Goal: Information Seeking & Learning: Learn about a topic

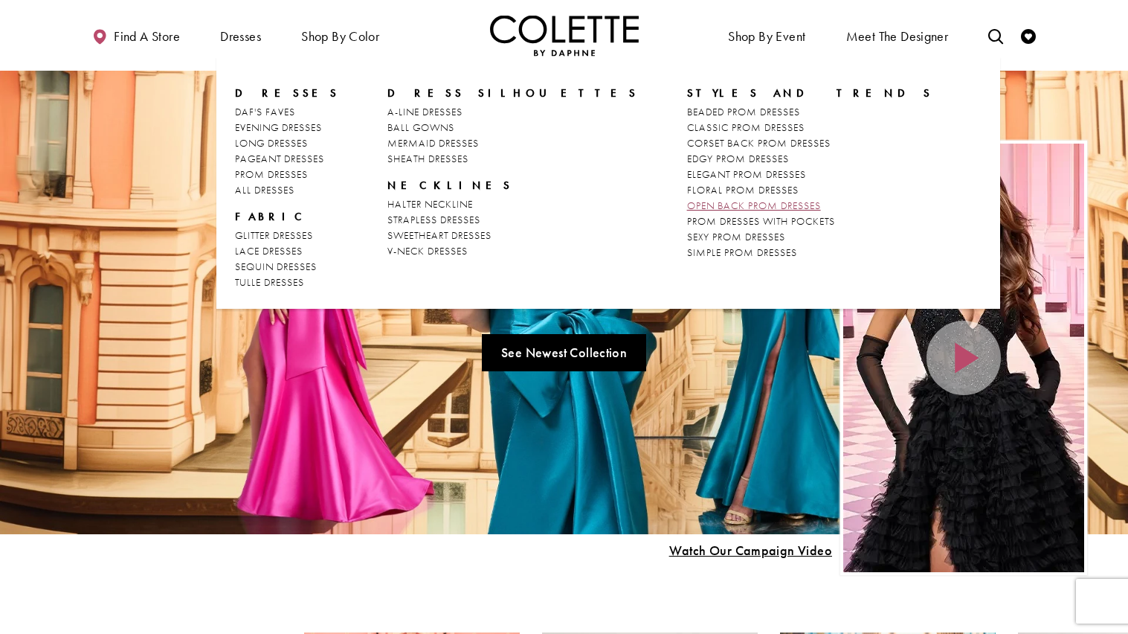
click at [687, 207] on span "OPEN BACK PROM DRESSES" at bounding box center [754, 205] width 134 height 13
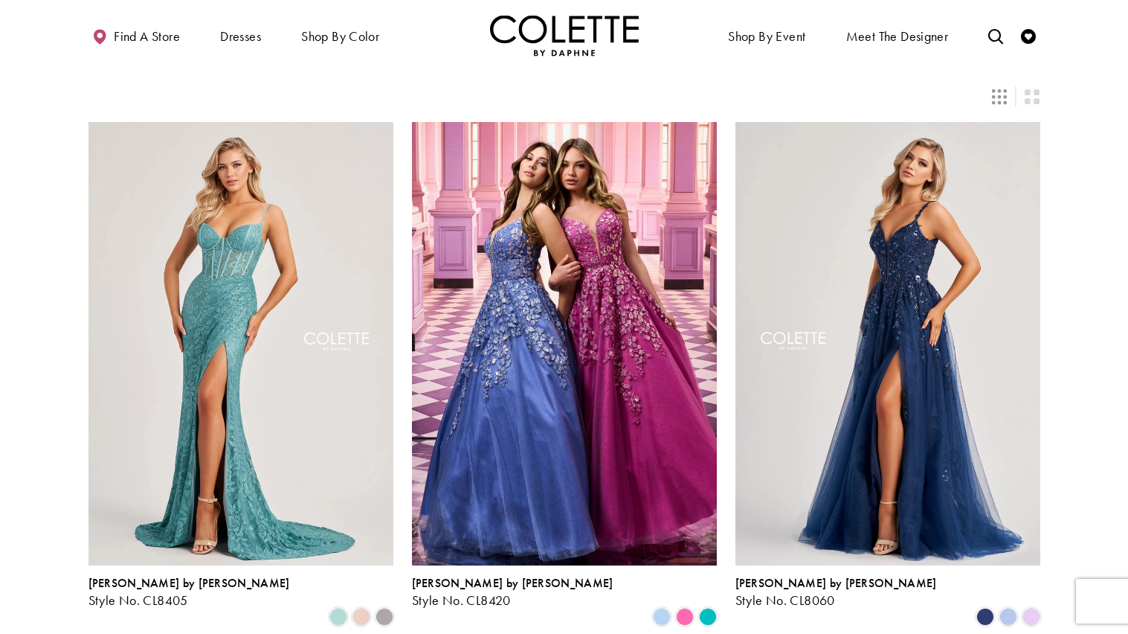
scroll to position [59, 0]
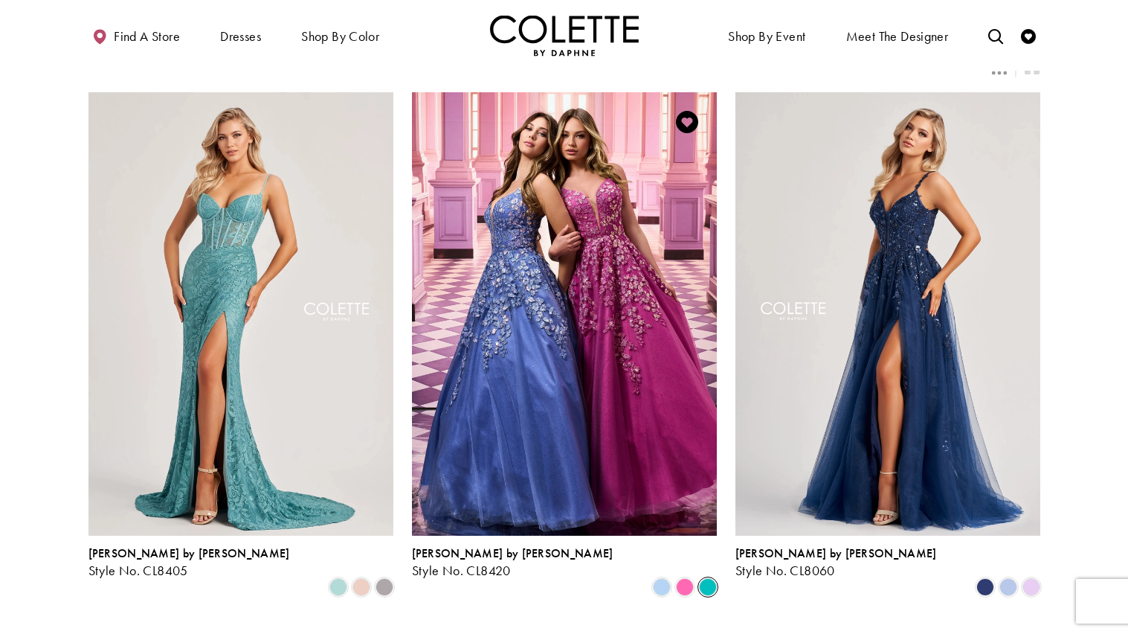
click at [705, 578] on span "Product List" at bounding box center [708, 587] width 18 height 18
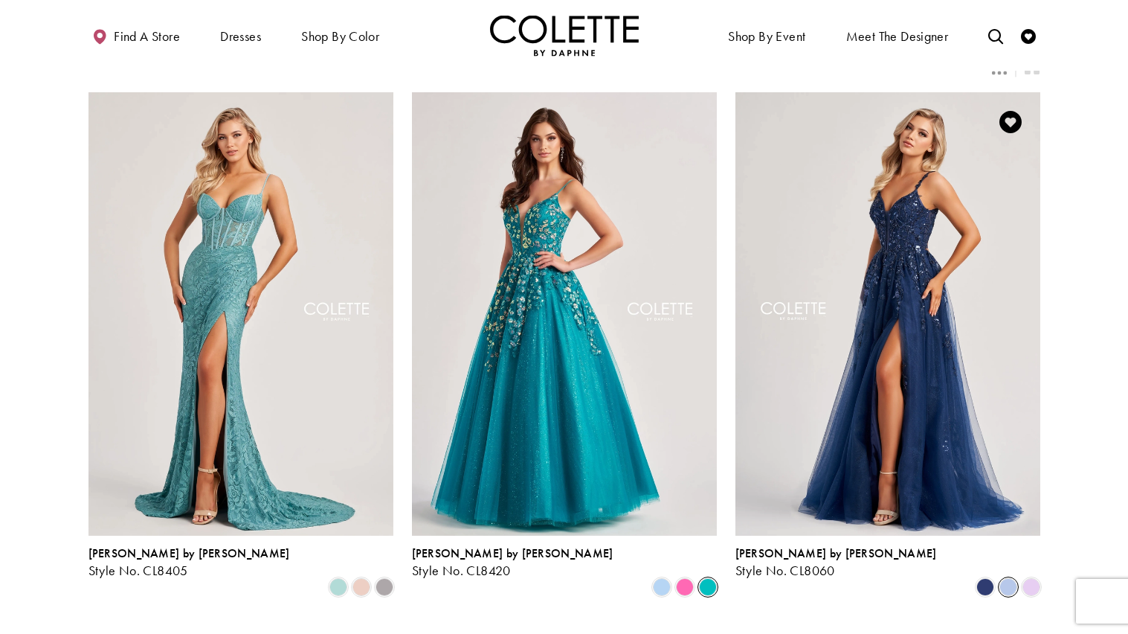
click at [1008, 578] on span "Product List" at bounding box center [1008, 587] width 18 height 18
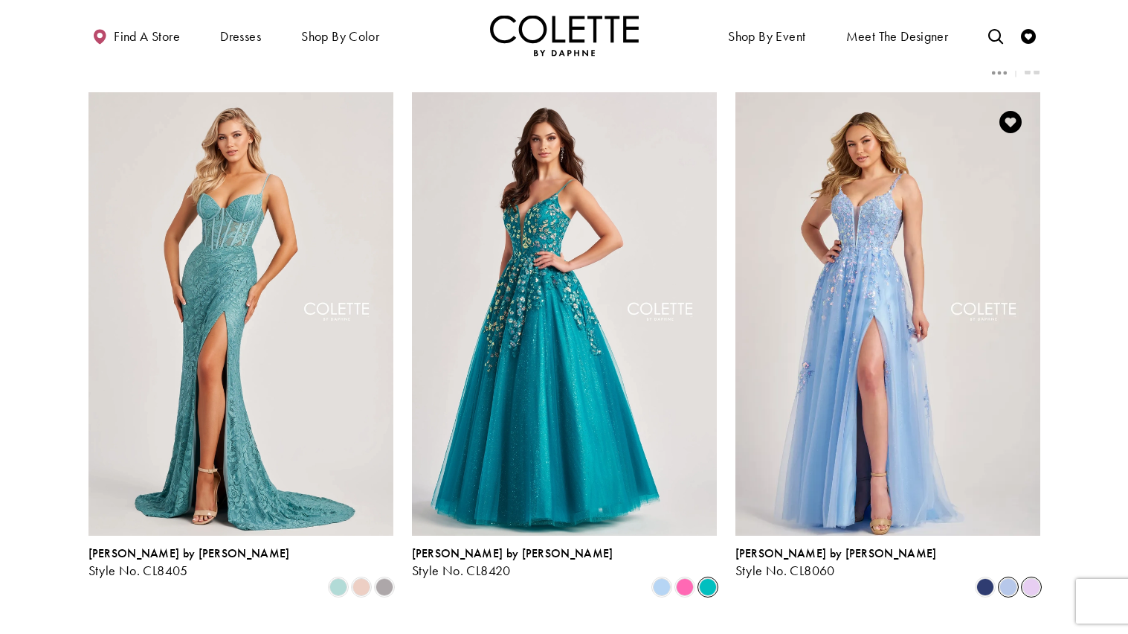
click at [1031, 578] on span "Product List" at bounding box center [1031, 587] width 18 height 18
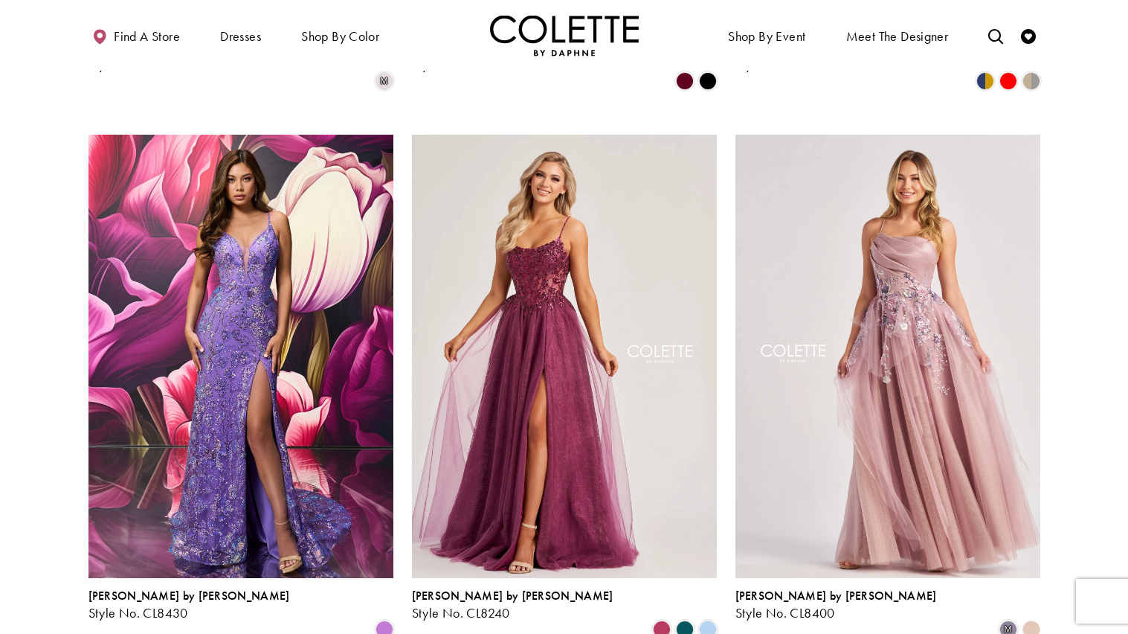
scroll to position [1660, 0]
click at [686, 621] on span "Product List" at bounding box center [685, 630] width 18 height 18
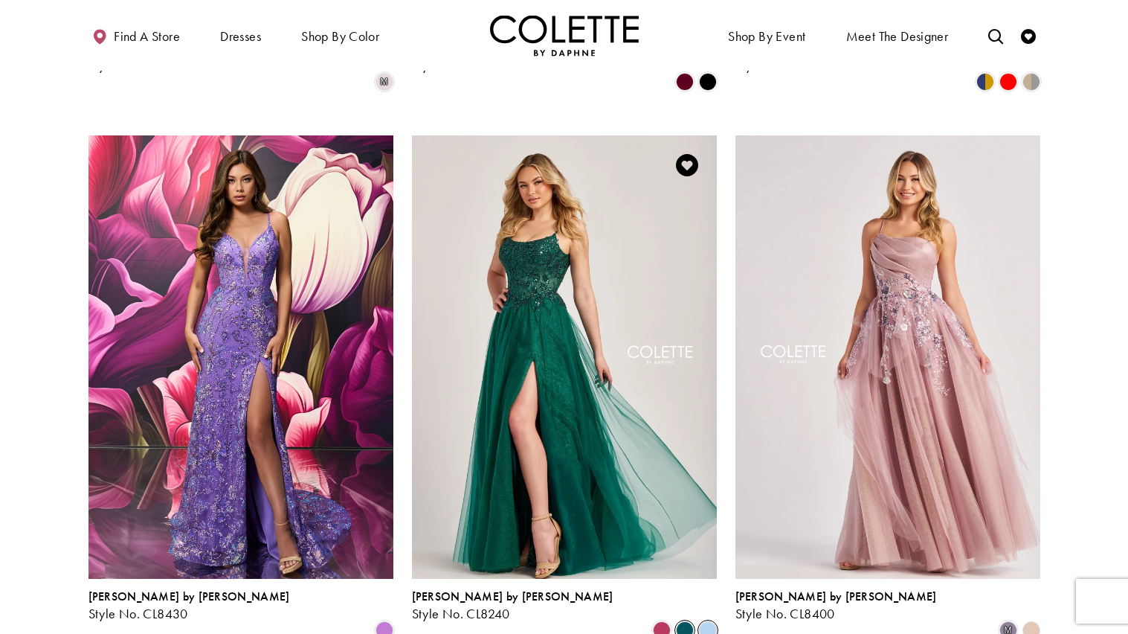
click at [702, 621] on span "Product List" at bounding box center [708, 630] width 18 height 18
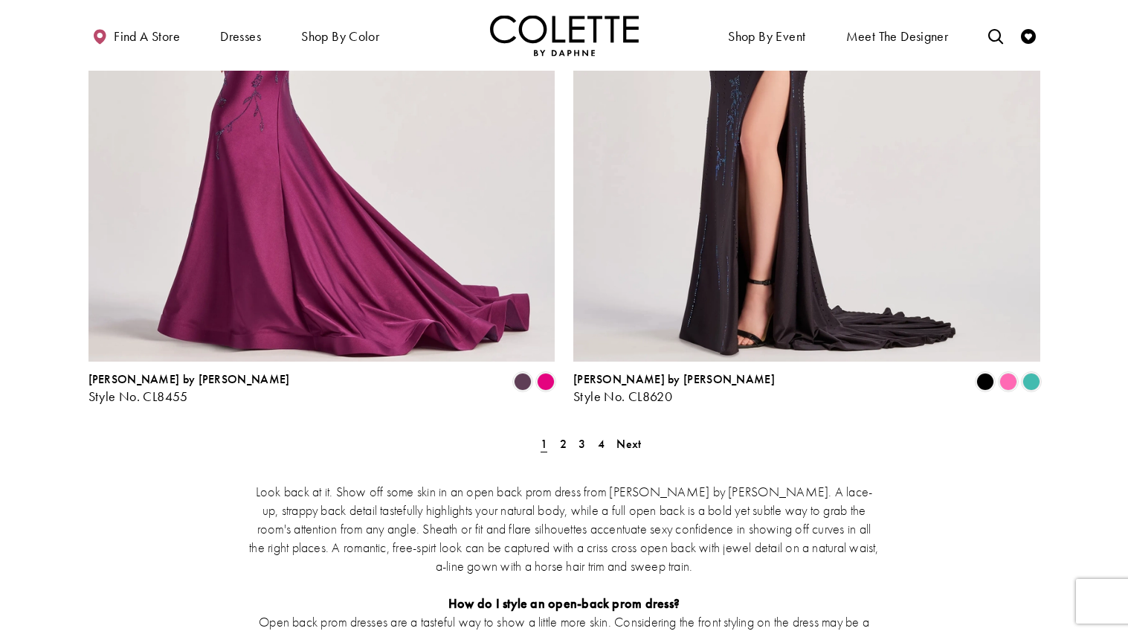
scroll to position [2671, 0]
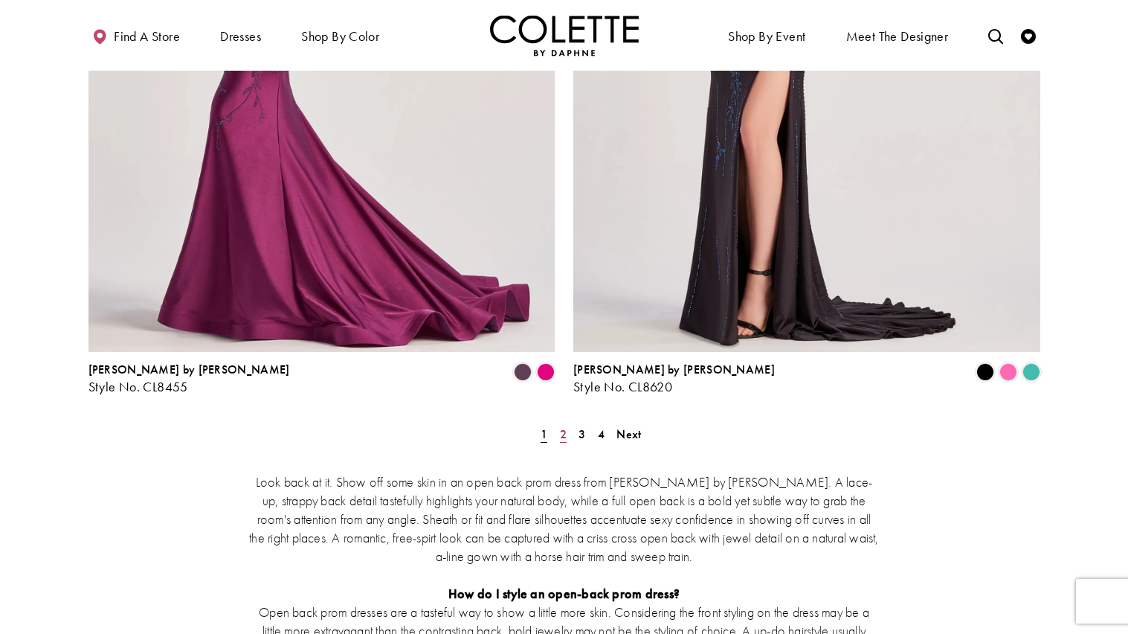
click at [562, 426] on span "2" at bounding box center [563, 434] width 7 height 16
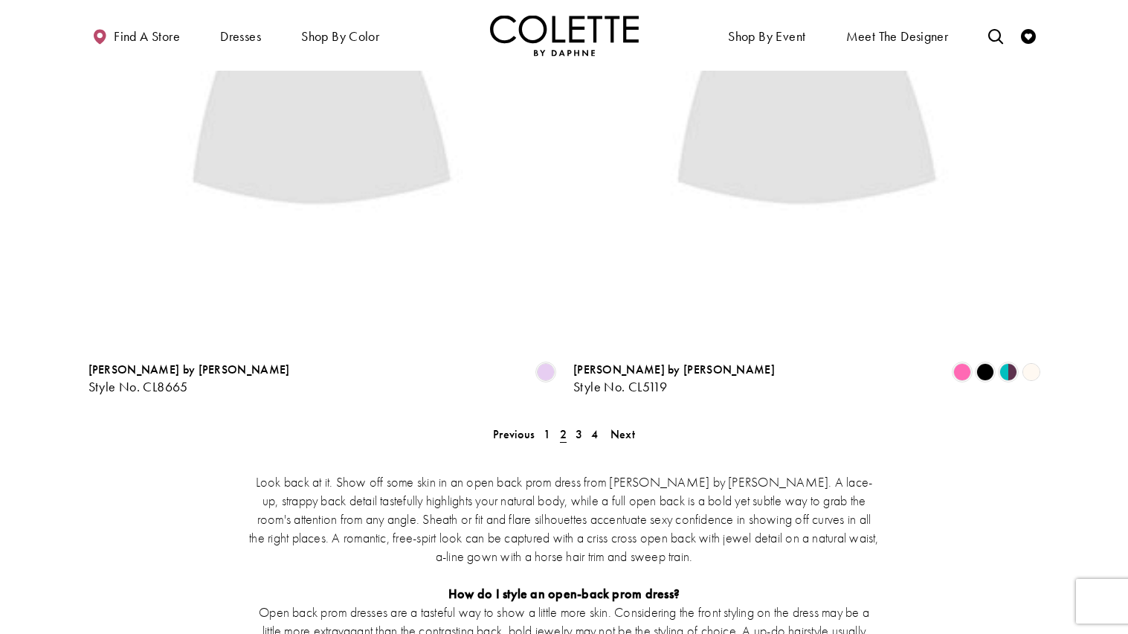
scroll to position [80, 0]
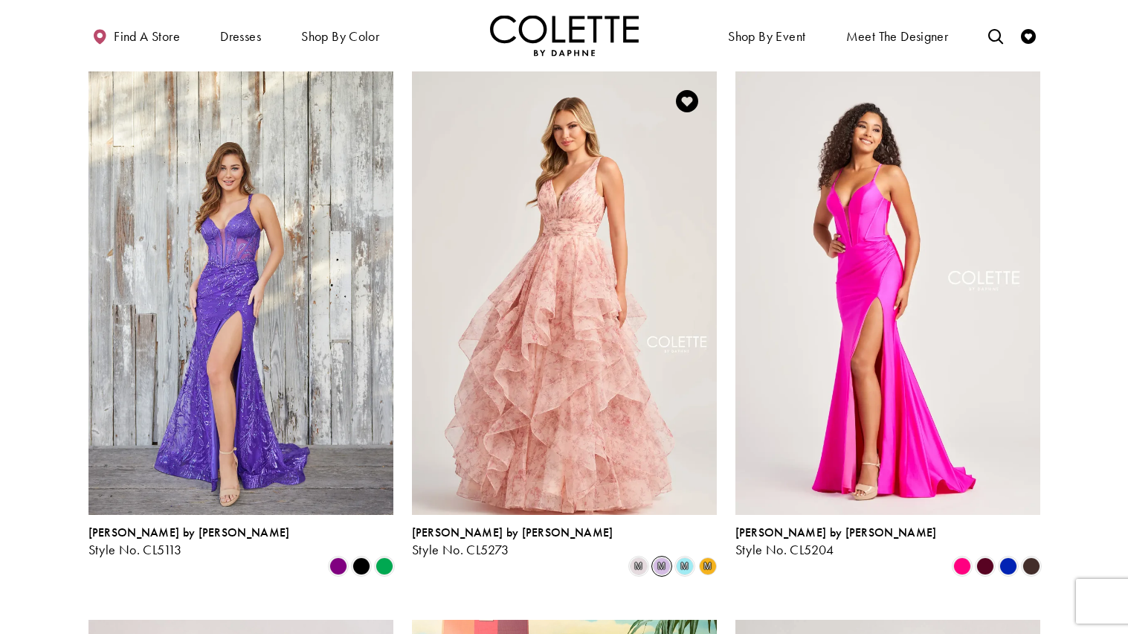
click at [661, 557] on span "m" at bounding box center [662, 566] width 18 height 18
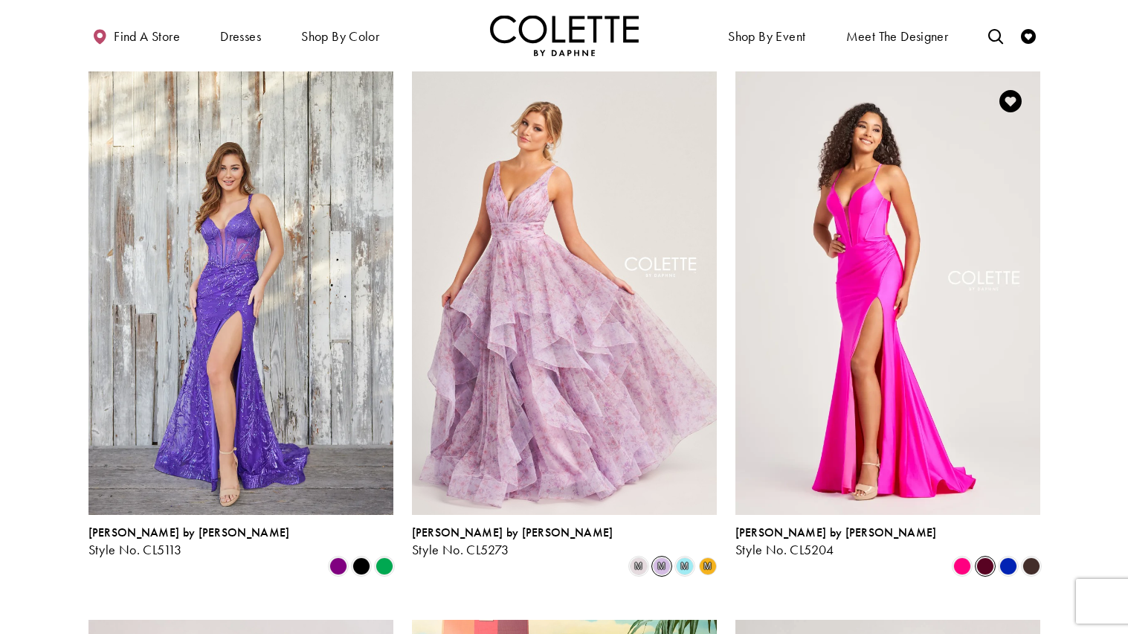
click at [978, 557] on span "Product List" at bounding box center [985, 566] width 18 height 18
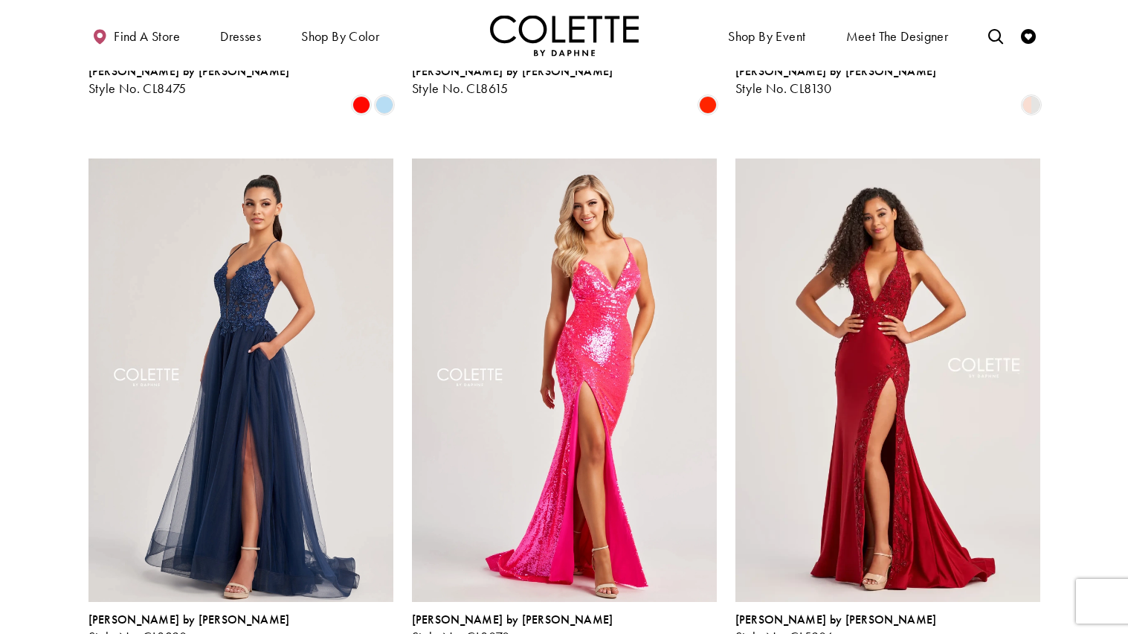
scroll to position [1091, 0]
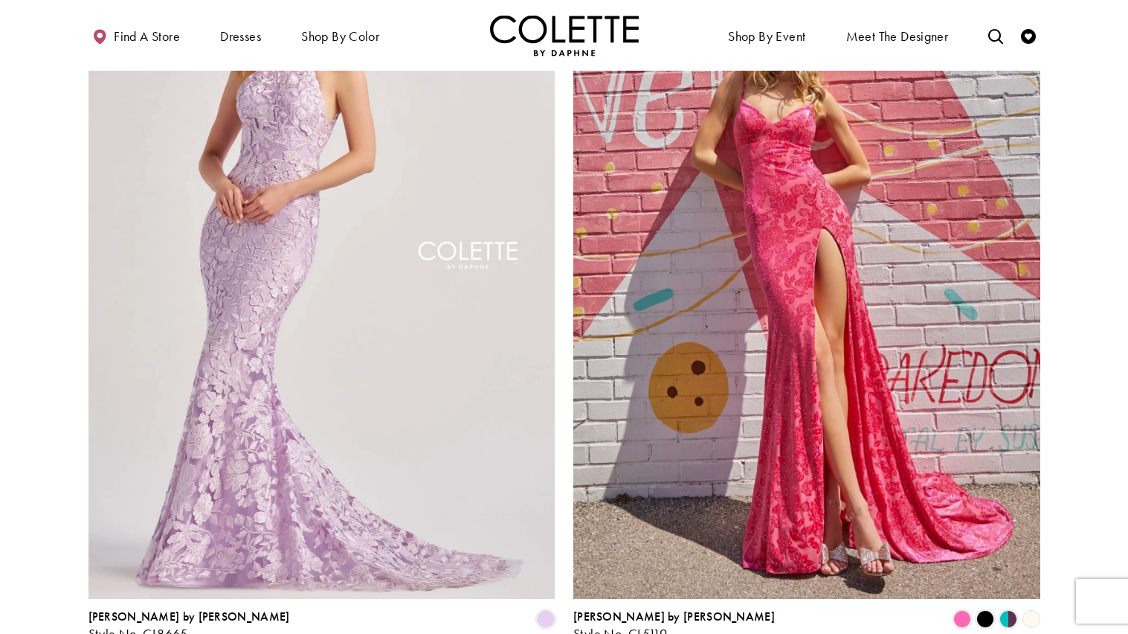
scroll to position [2410, 0]
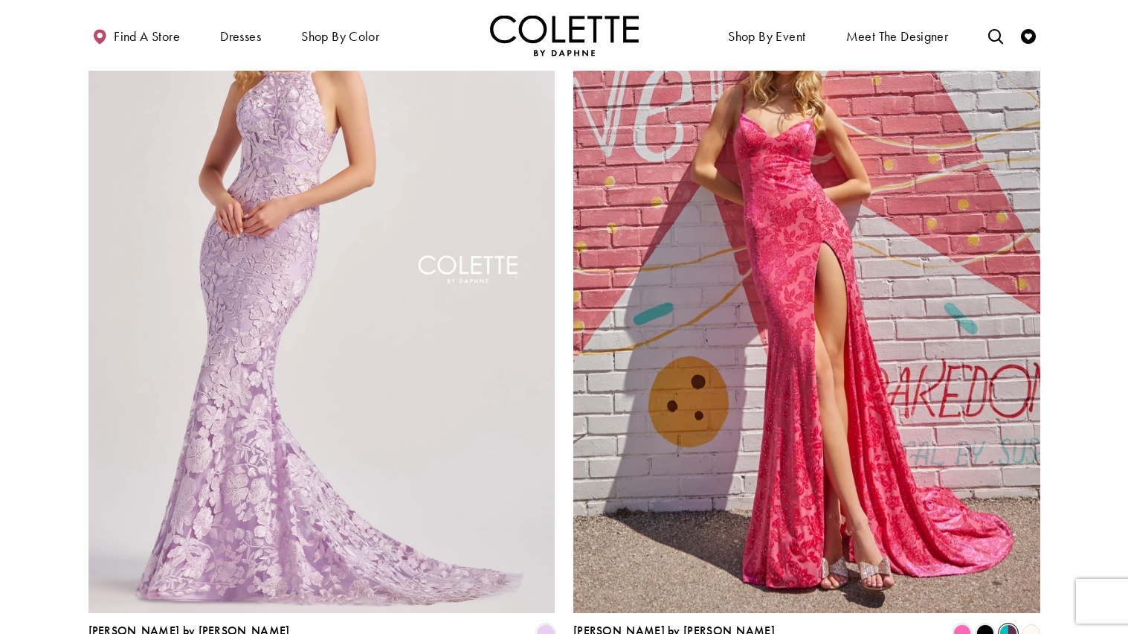
click at [1009, 624] on span "Product List" at bounding box center [1008, 633] width 18 height 18
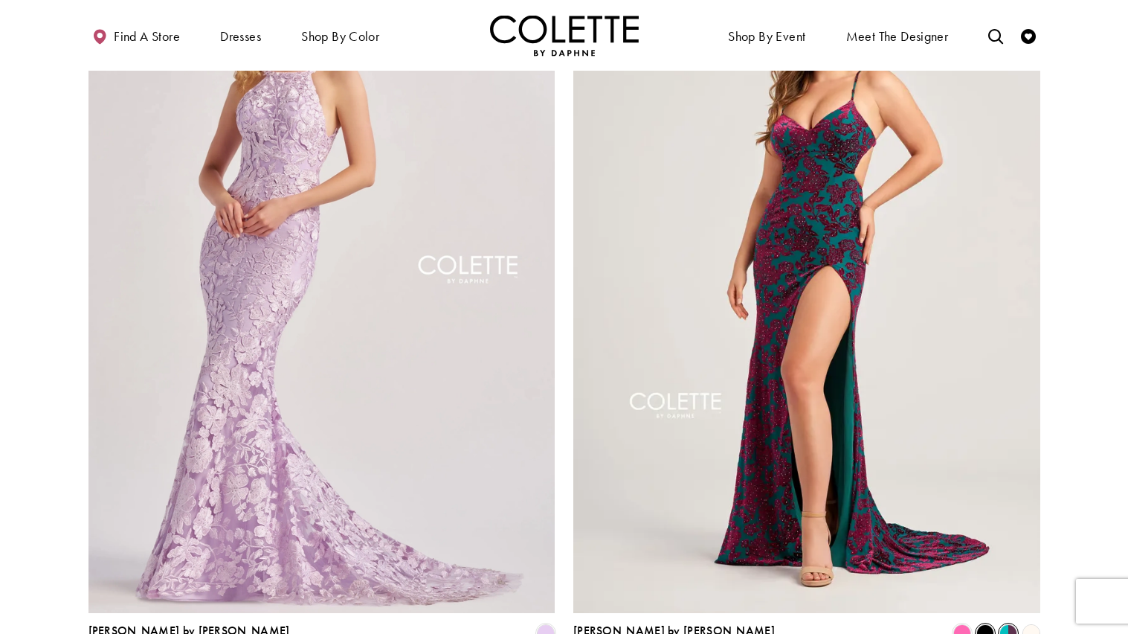
click at [987, 624] on span "Product List" at bounding box center [985, 633] width 18 height 18
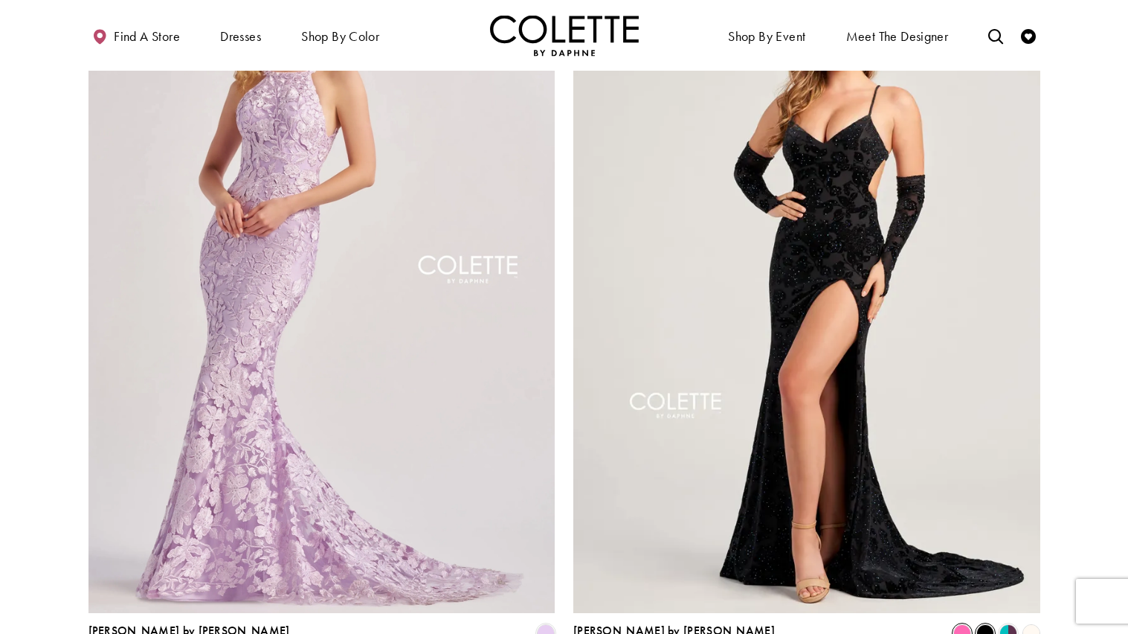
click at [959, 624] on span "Product List" at bounding box center [962, 633] width 18 height 18
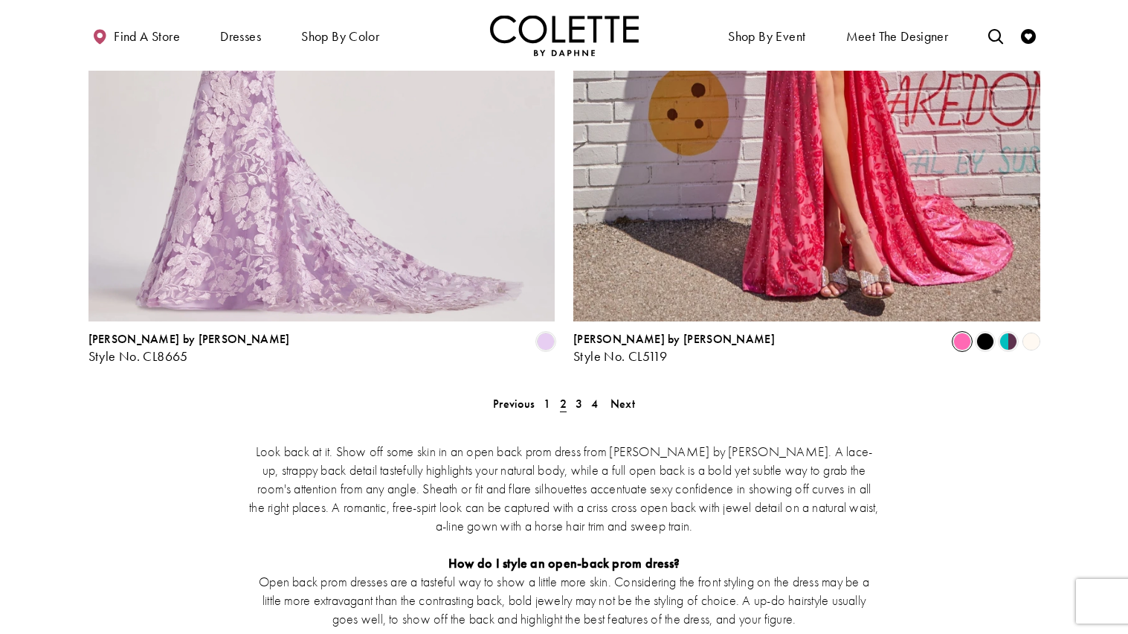
scroll to position [2707, 0]
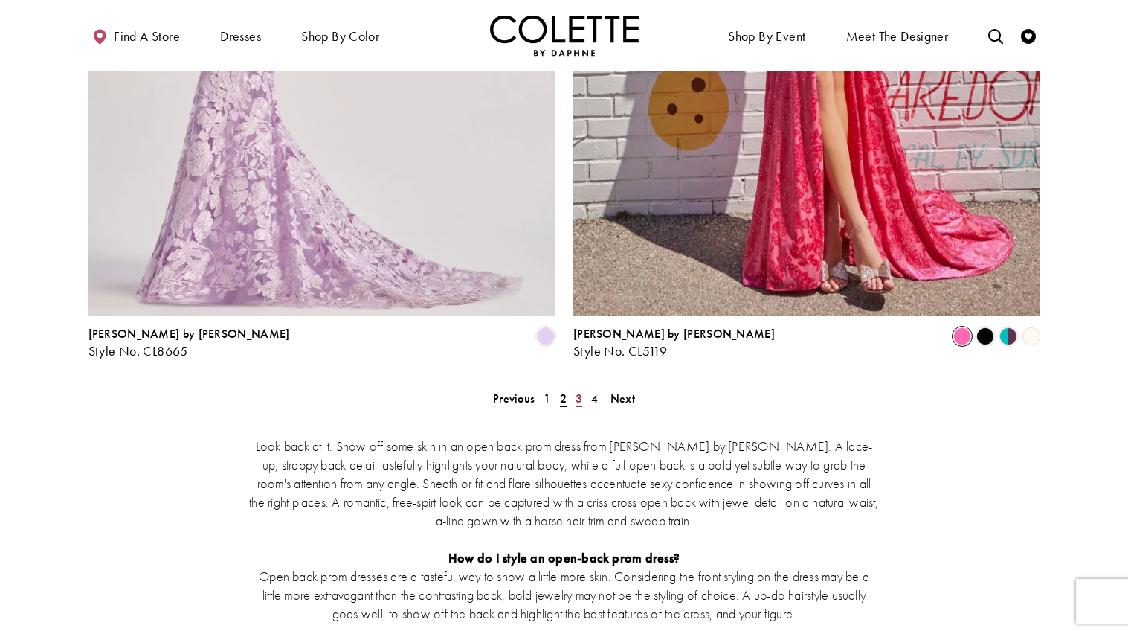
click at [582, 387] on link "3" at bounding box center [579, 398] width 16 height 22
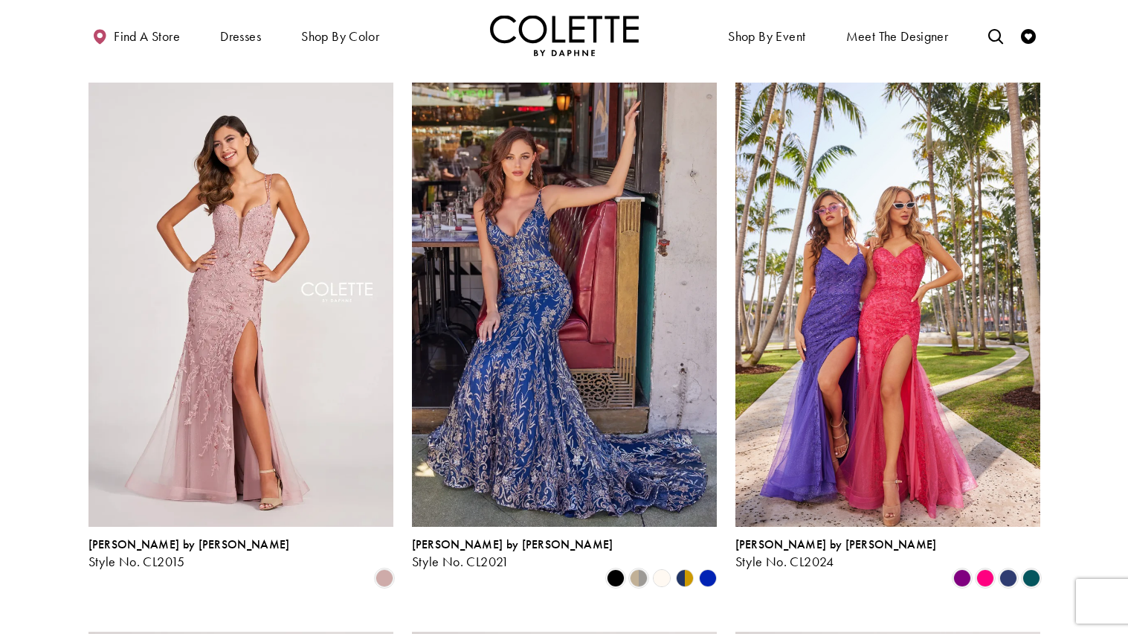
scroll to position [626, 0]
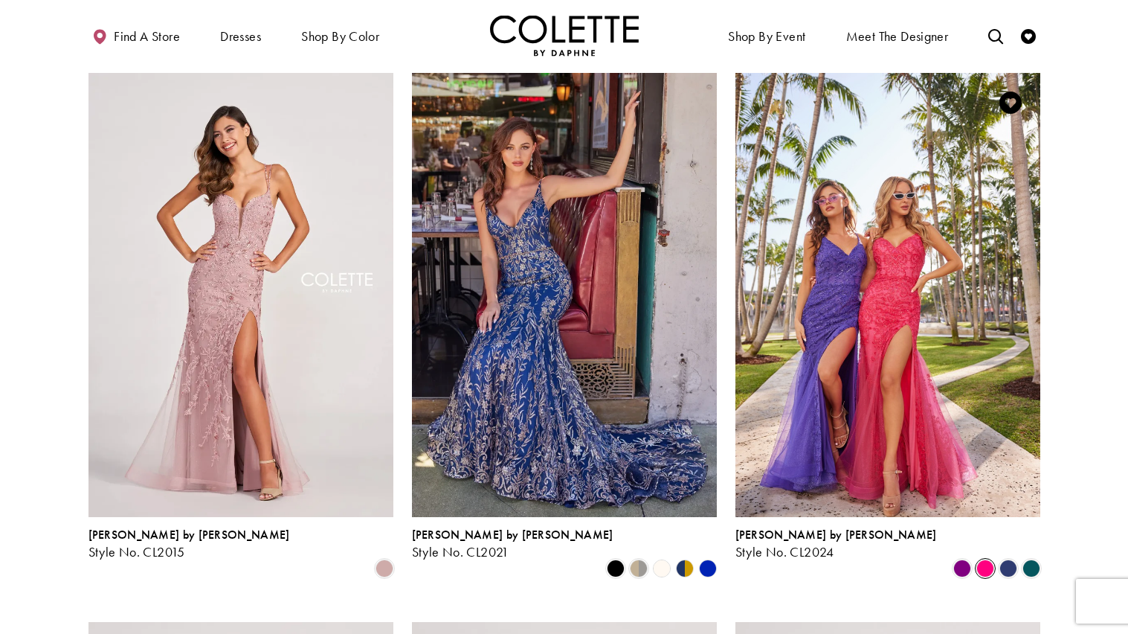
click at [986, 559] on span "Product List" at bounding box center [985, 568] width 18 height 18
click at [1004, 559] on span "Product List" at bounding box center [1008, 568] width 18 height 18
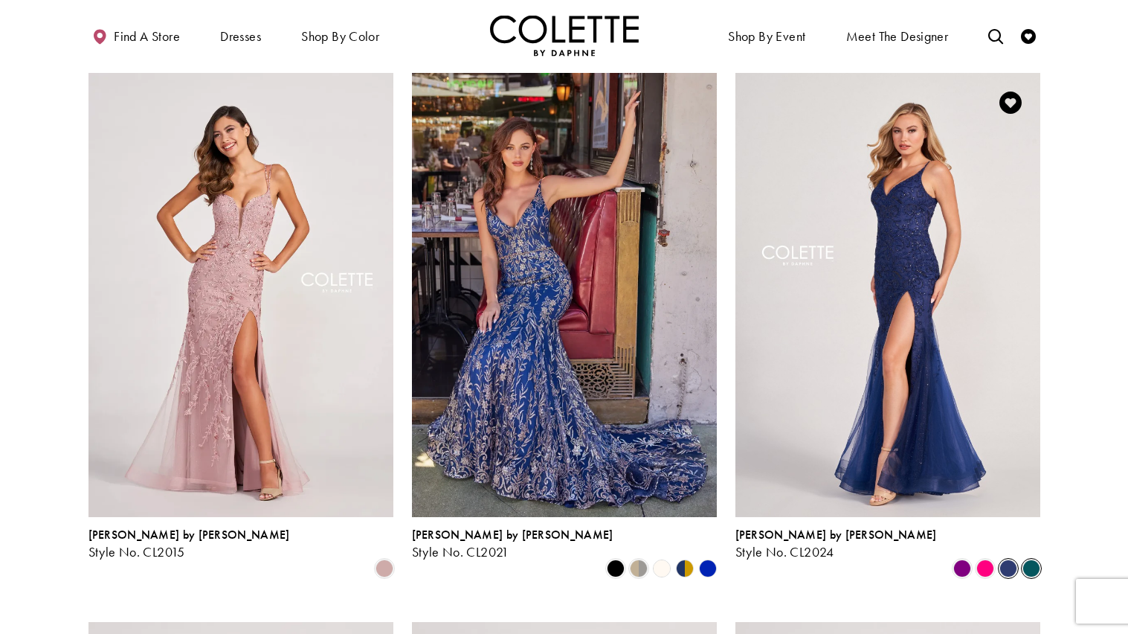
click at [1028, 559] on span "Product List" at bounding box center [1031, 568] width 18 height 18
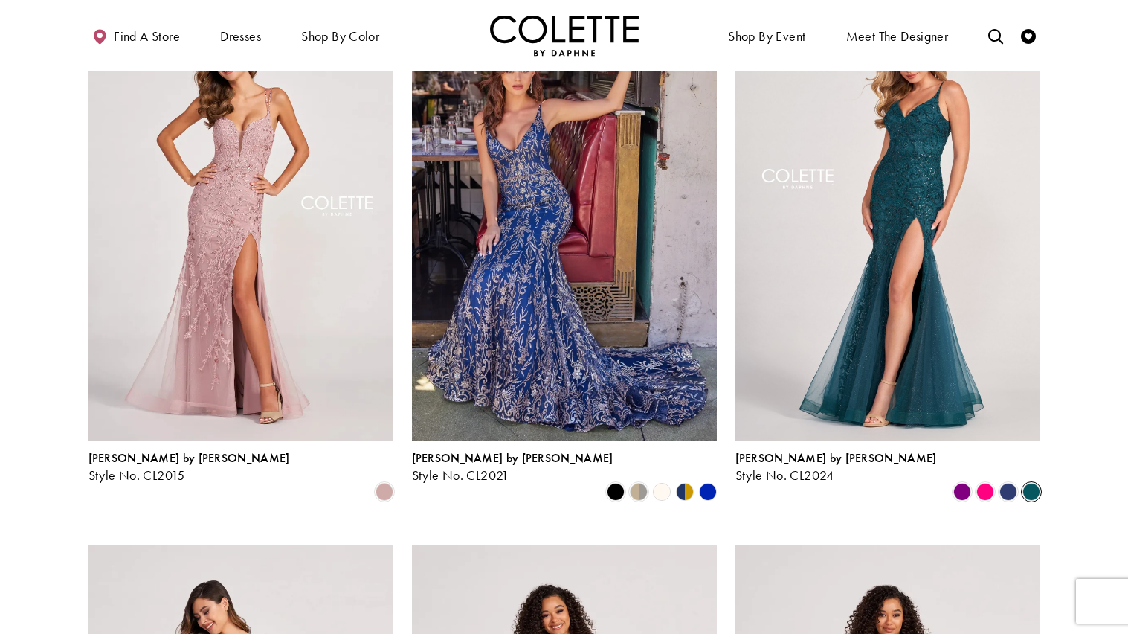
scroll to position [678, 0]
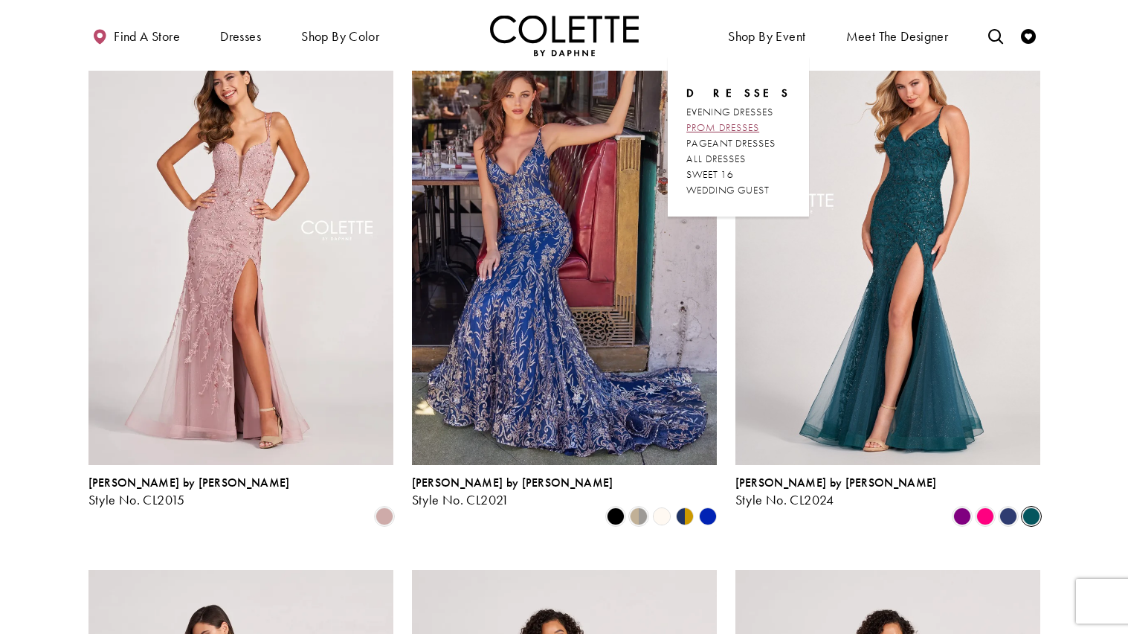
click at [745, 127] on span "PROM DRESSES" at bounding box center [722, 126] width 73 height 13
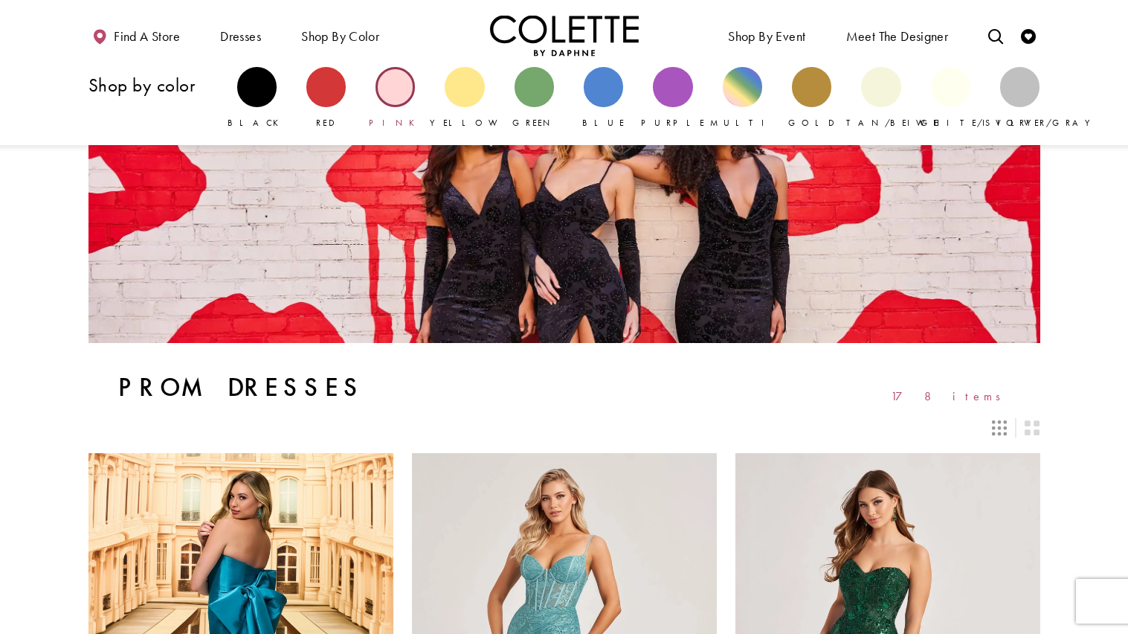
click at [386, 84] on div "Primary block" at bounding box center [395, 86] width 39 height 39
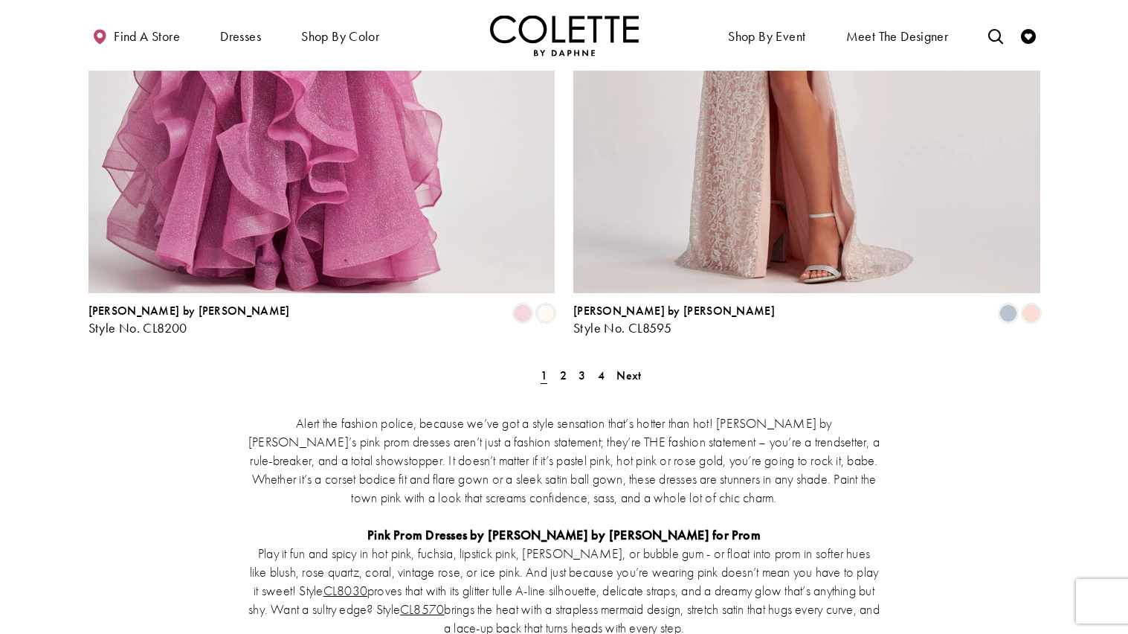
scroll to position [2787, 0]
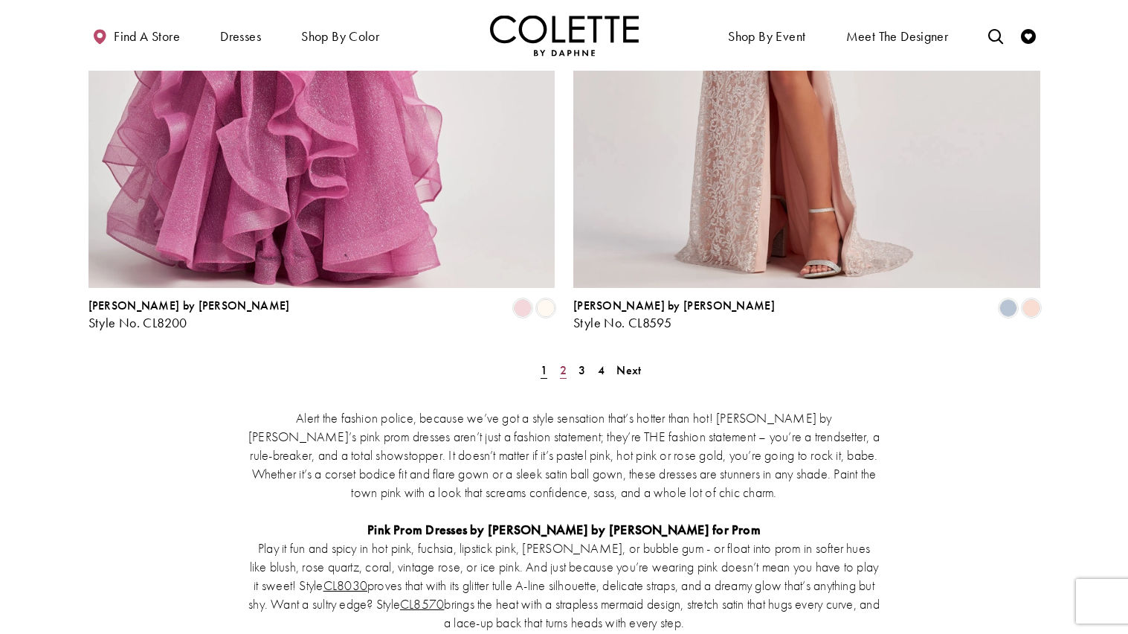
click at [561, 362] on span "2" at bounding box center [563, 370] width 7 height 16
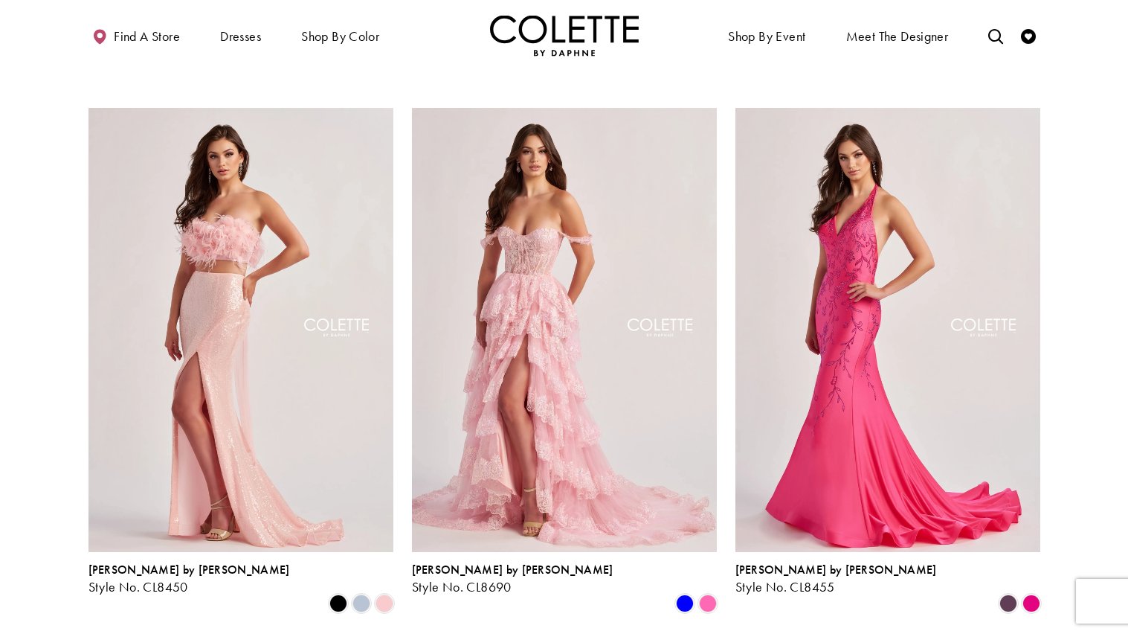
scroll to position [651, 0]
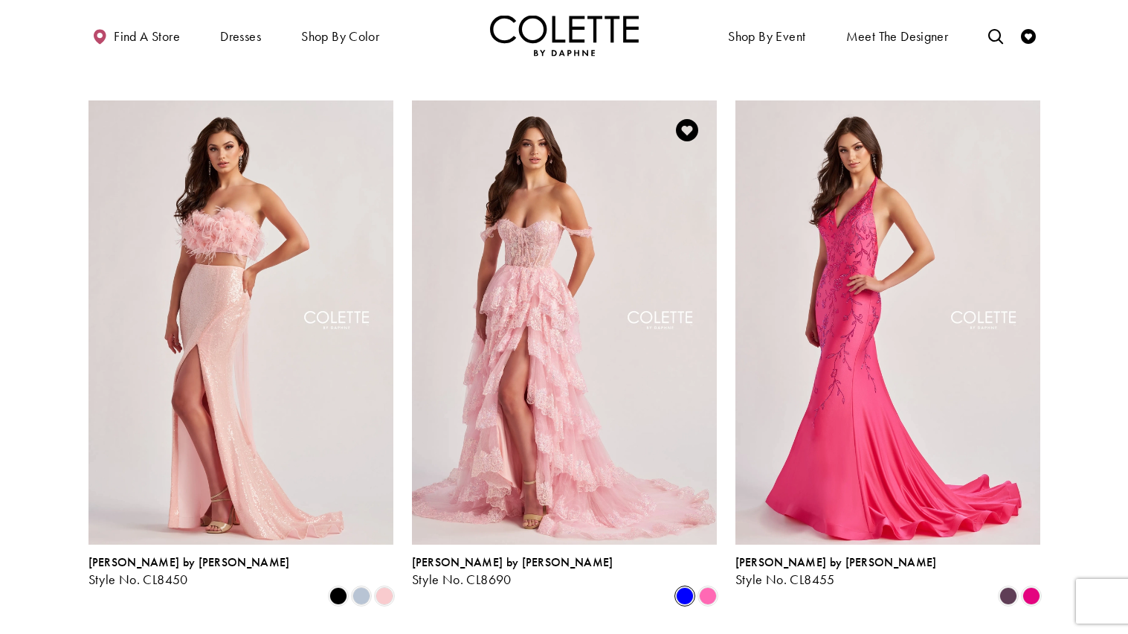
click at [680, 587] on span "Product List" at bounding box center [685, 596] width 18 height 18
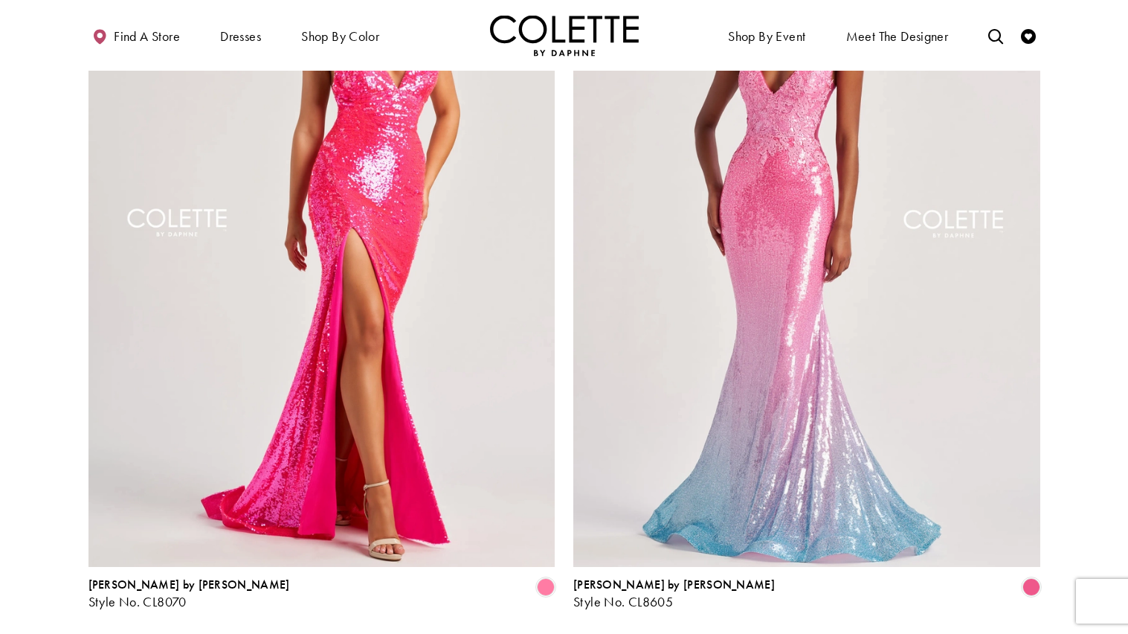
scroll to position [2509, 0]
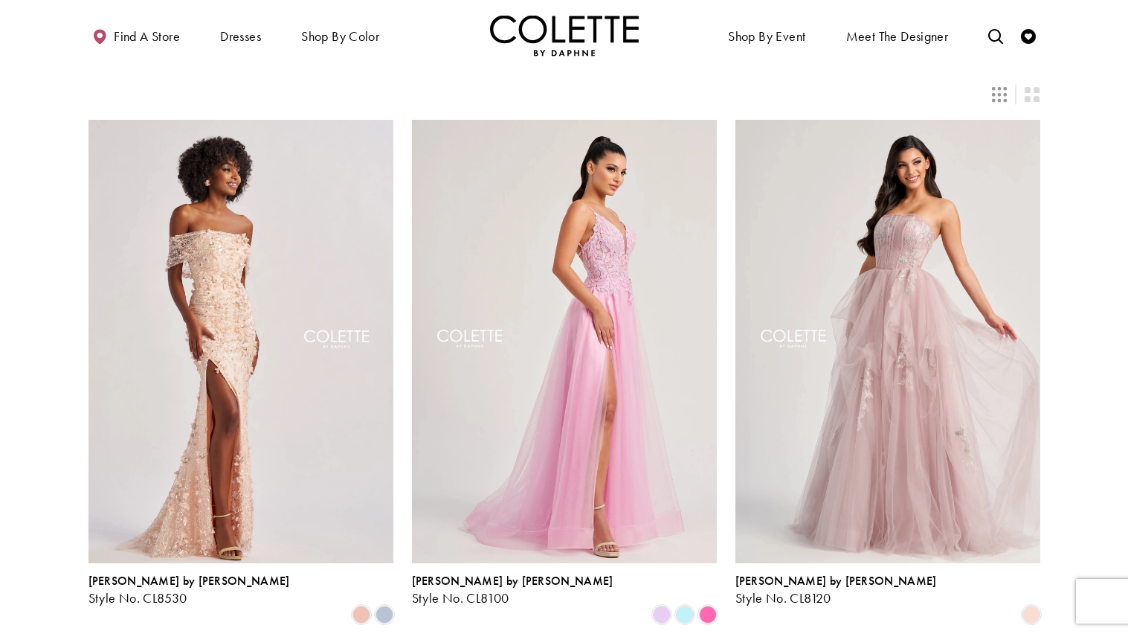
scroll to position [85, 0]
click at [666, 604] on span "Product List" at bounding box center [662, 613] width 18 height 18
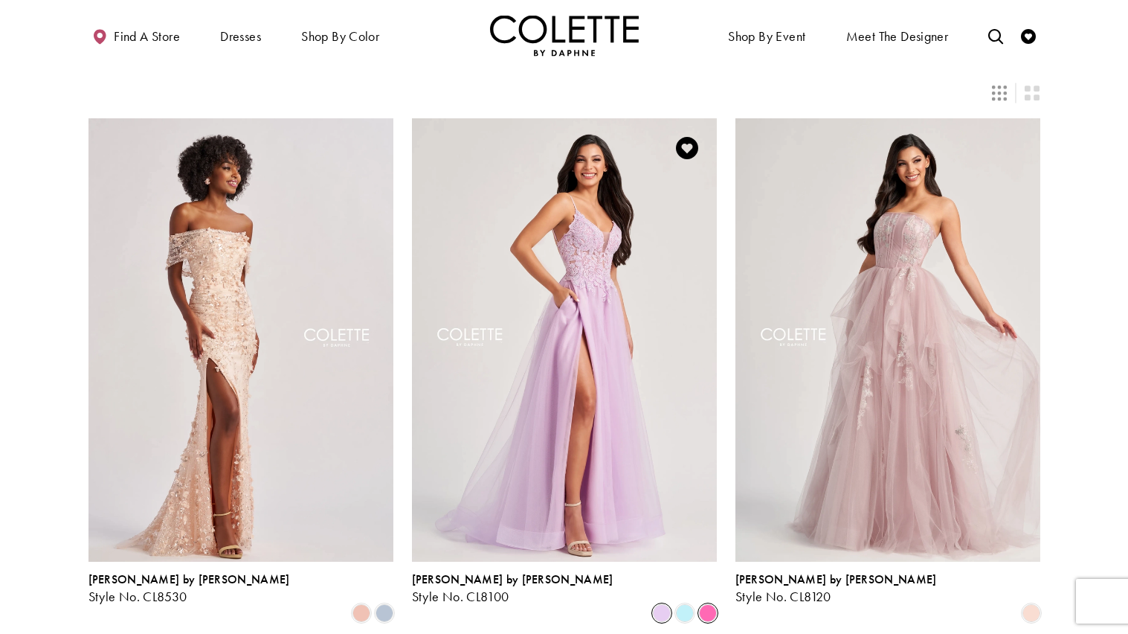
click at [706, 604] on span "Product List" at bounding box center [708, 613] width 18 height 18
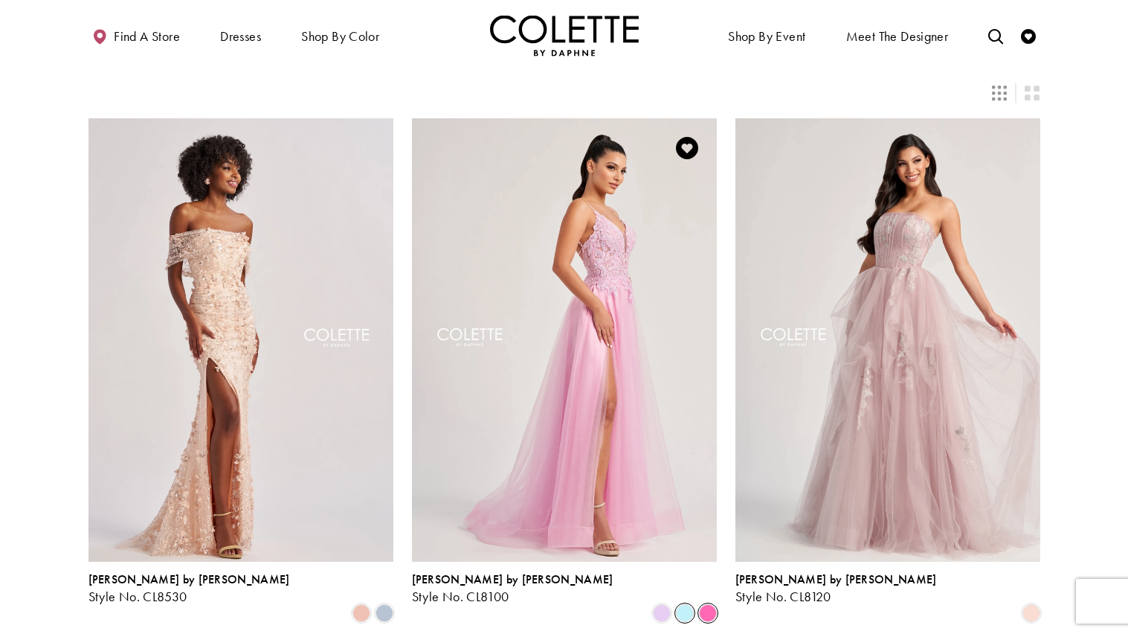
click at [690, 604] on span "Product List" at bounding box center [685, 613] width 18 height 18
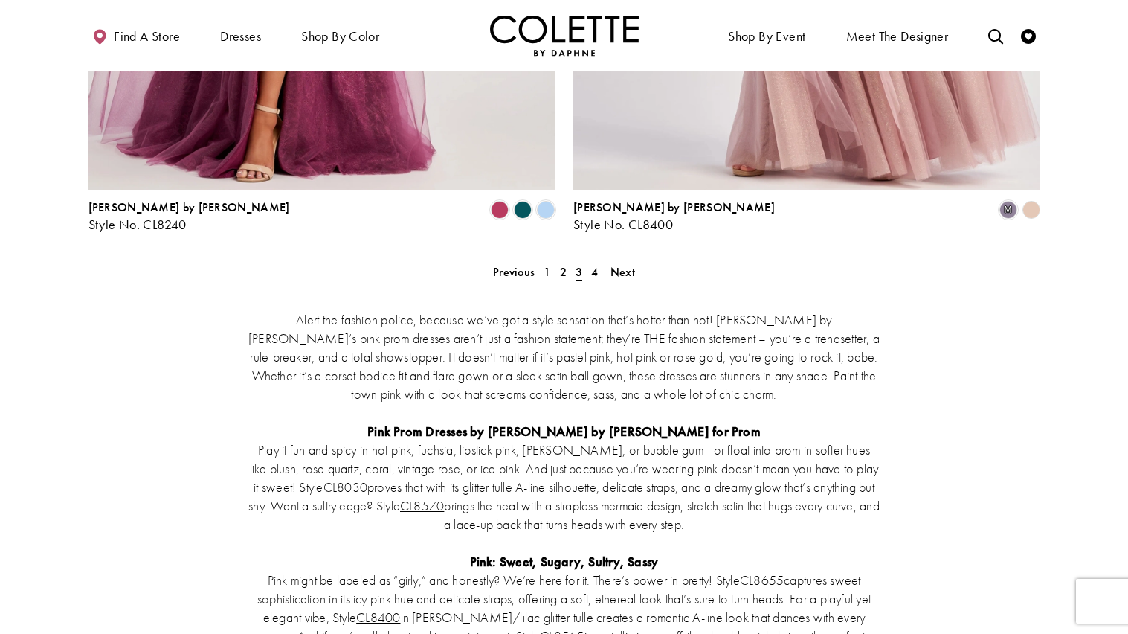
scroll to position [2893, 0]
